Goal: Find specific page/section: Find specific page/section

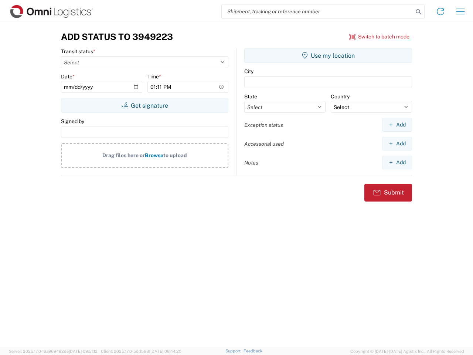
click at [317, 11] on input "search" at bounding box center [317, 11] width 191 height 14
click at [418, 12] on icon at bounding box center [418, 12] width 10 height 10
click at [441, 11] on icon at bounding box center [441, 12] width 12 height 12
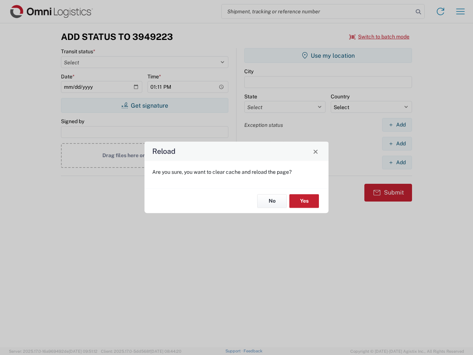
click at [461, 11] on div "Reload Are you sure, you want to clear cache and reload the page? No Yes" at bounding box center [236, 177] width 473 height 355
click at [380, 37] on div "Reload Are you sure, you want to clear cache and reload the page? No Yes" at bounding box center [236, 177] width 473 height 355
click at [145, 105] on div "Reload Are you sure, you want to clear cache and reload the page? No Yes" at bounding box center [236, 177] width 473 height 355
click at [328, 55] on div "Reload Are you sure, you want to clear cache and reload the page? No Yes" at bounding box center [236, 177] width 473 height 355
click at [397, 125] on div "Reload Are you sure, you want to clear cache and reload the page? No Yes" at bounding box center [236, 177] width 473 height 355
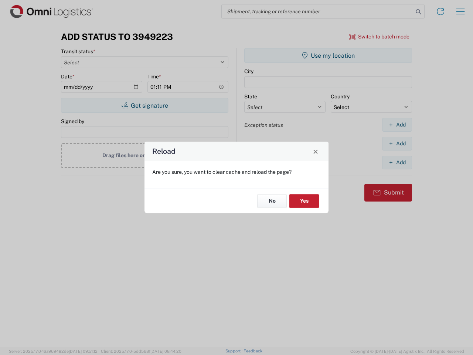
click at [397, 143] on div "Reload Are you sure, you want to clear cache and reload the page? No Yes" at bounding box center [236, 177] width 473 height 355
click at [397, 162] on div "Reload Are you sure, you want to clear cache and reload the page? No Yes" at bounding box center [236, 177] width 473 height 355
